Goal: Find contact information

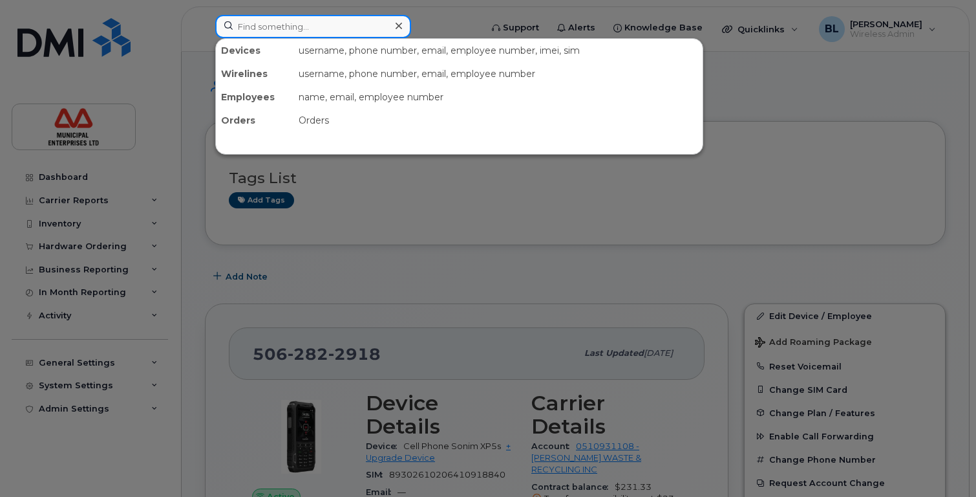
click at [269, 32] on input at bounding box center [313, 26] width 196 height 23
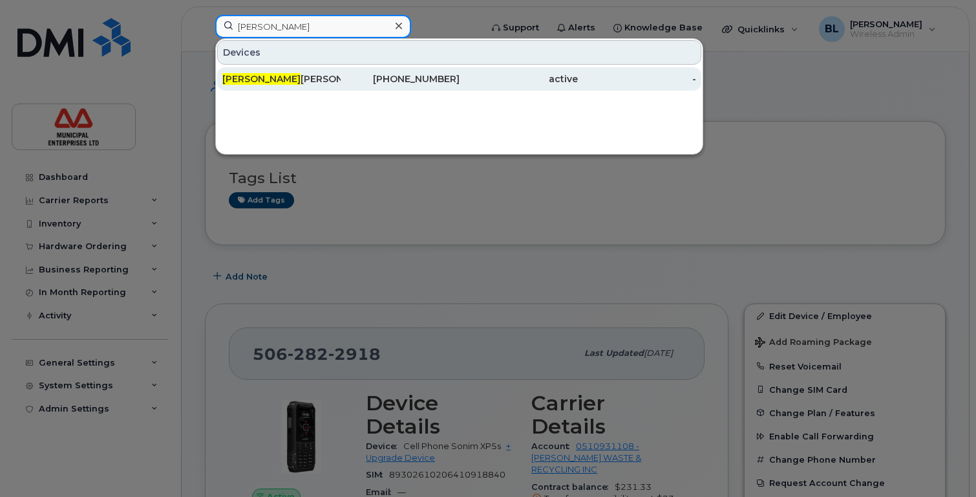
type input "[PERSON_NAME]"
click at [257, 79] on span "[PERSON_NAME]" at bounding box center [261, 79] width 78 height 12
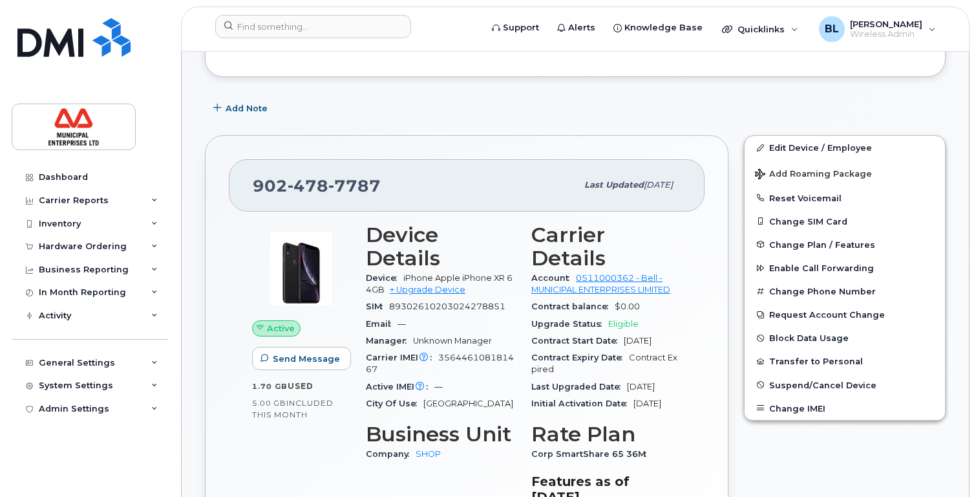
scroll to position [259, 0]
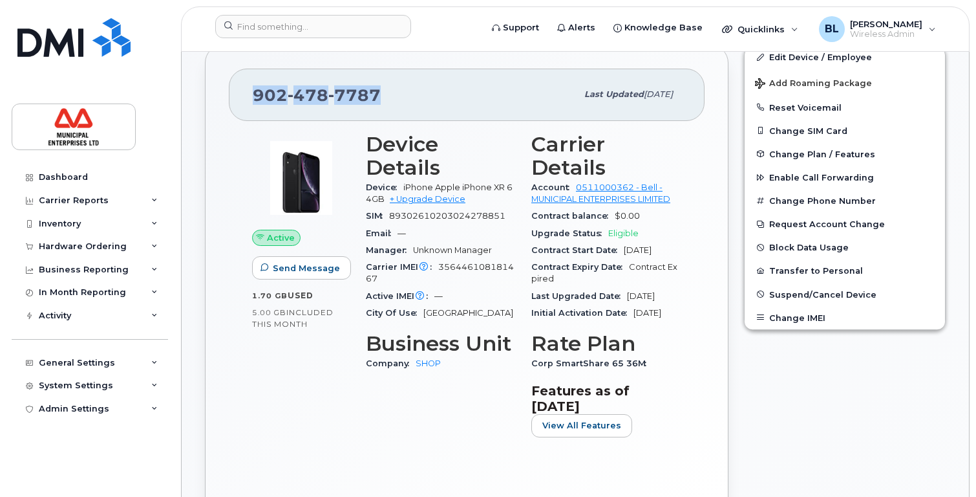
drag, startPoint x: 381, startPoint y: 93, endPoint x: 256, endPoint y: 94, distance: 124.8
click at [256, 94] on div "902 478 7787" at bounding box center [415, 94] width 324 height 27
copy span "902 478 7787"
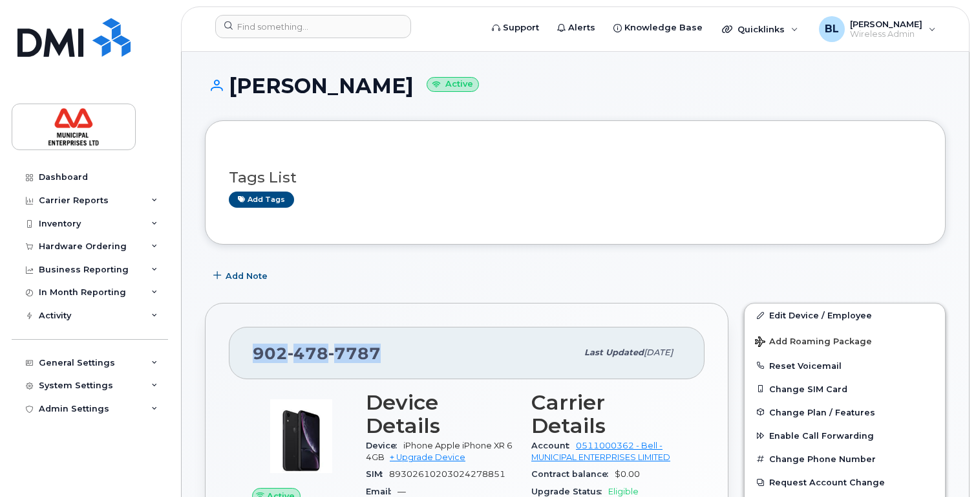
scroll to position [0, 0]
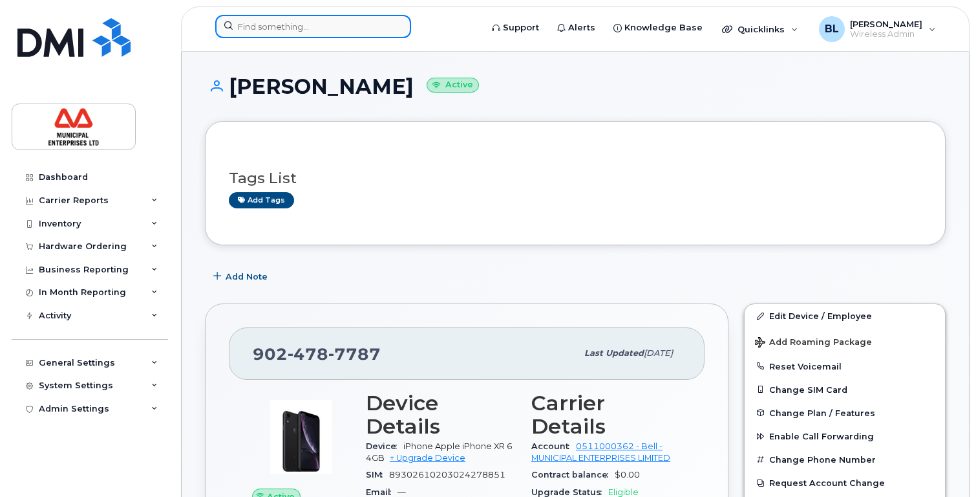
click at [292, 31] on input at bounding box center [313, 26] width 196 height 23
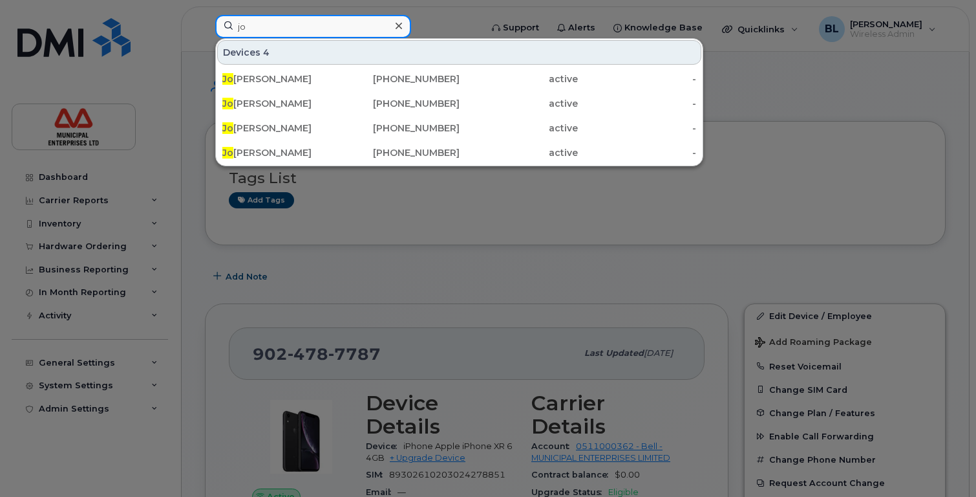
type input "j"
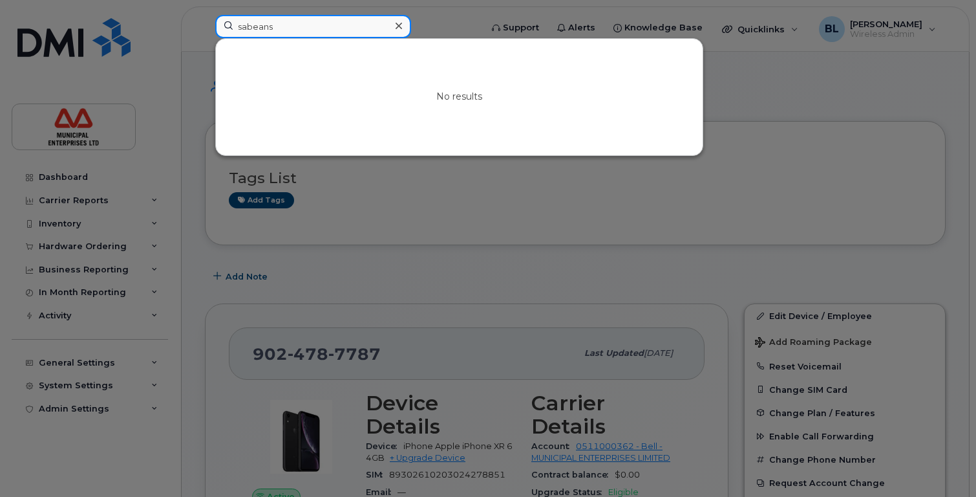
type input "sabeans"
